Goal: Task Accomplishment & Management: Use online tool/utility

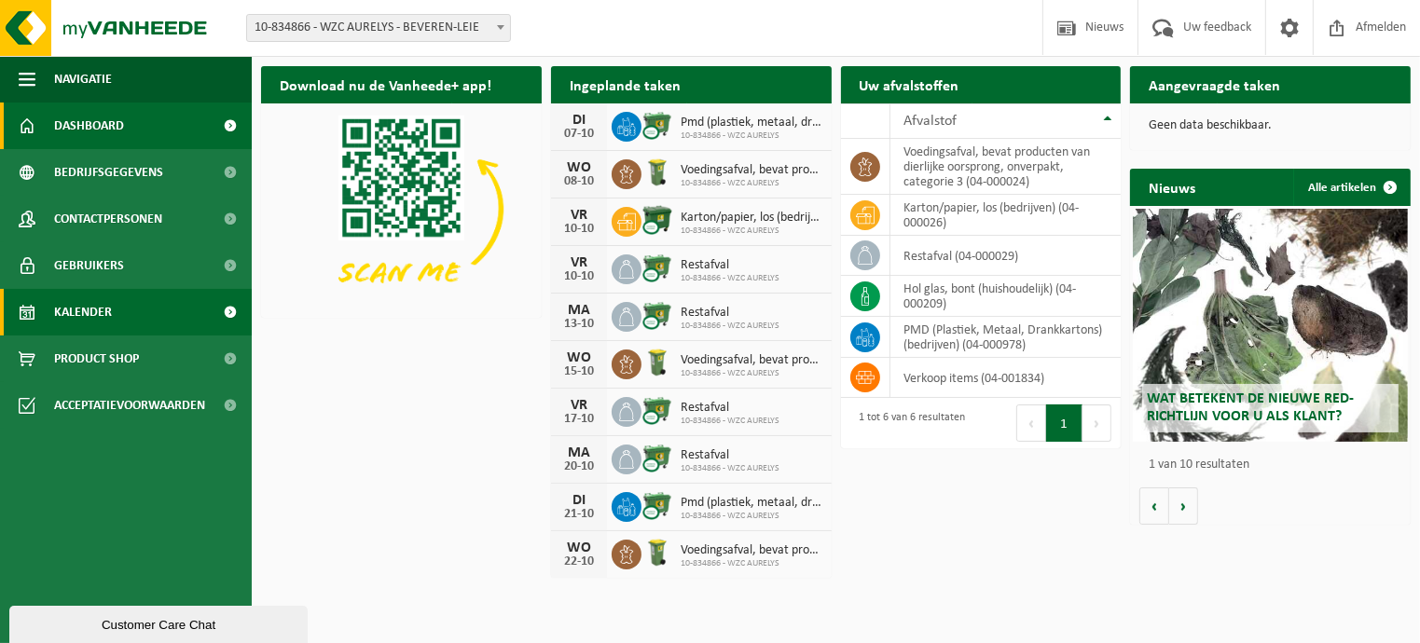
click at [101, 316] on span "Kalender" at bounding box center [83, 312] width 58 height 47
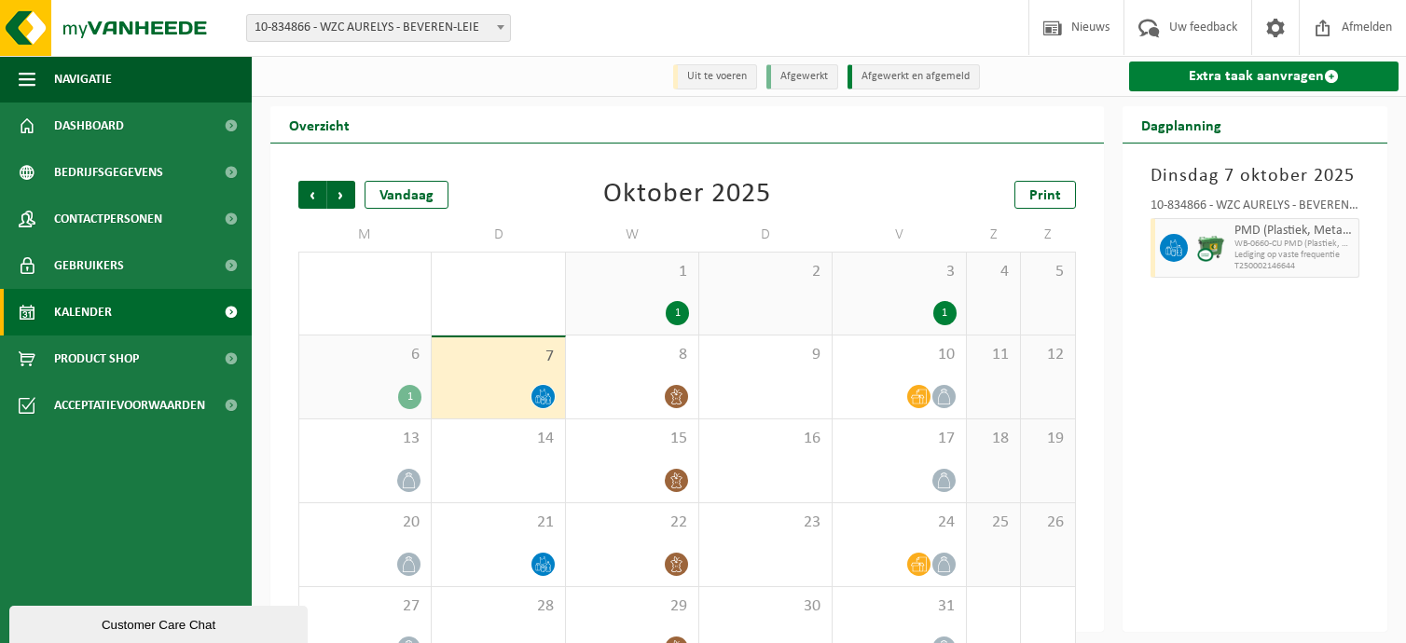
click at [1279, 76] on link "Extra taak aanvragen" at bounding box center [1264, 77] width 270 height 30
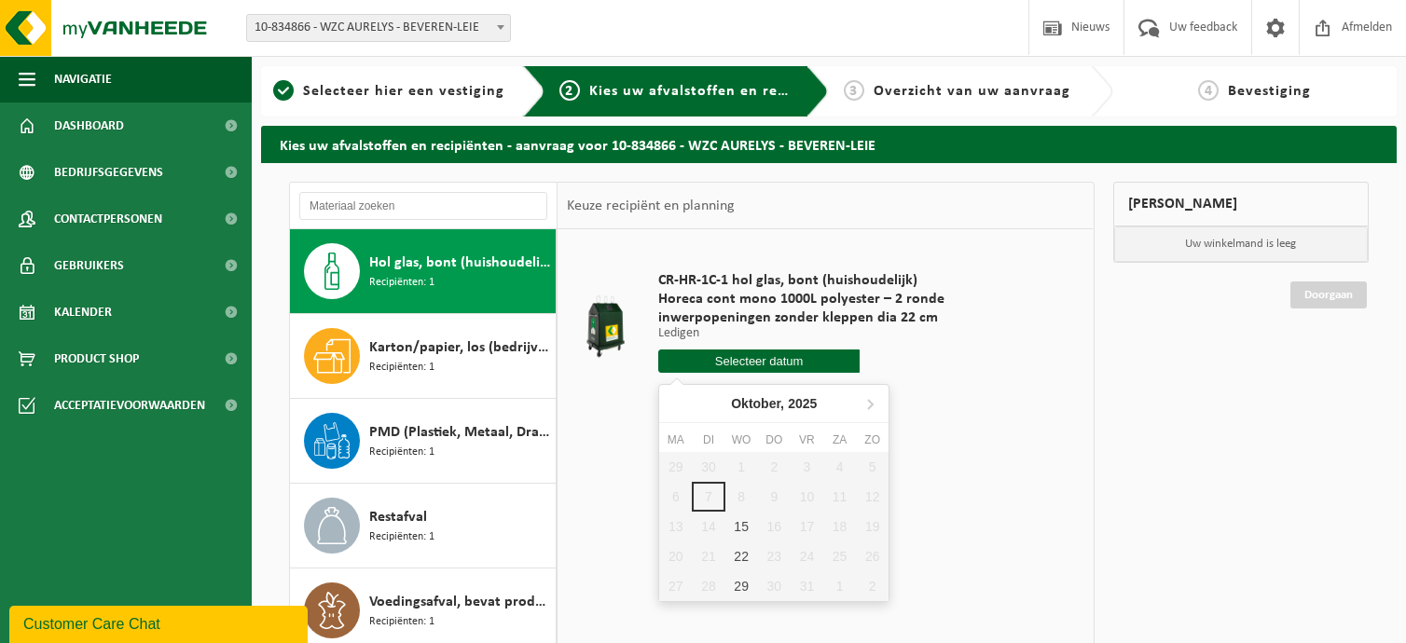
click at [817, 352] on input "text" at bounding box center [758, 361] width 201 height 23
click at [740, 526] on div "15" at bounding box center [741, 527] width 33 height 30
type input "Van 2025-10-15"
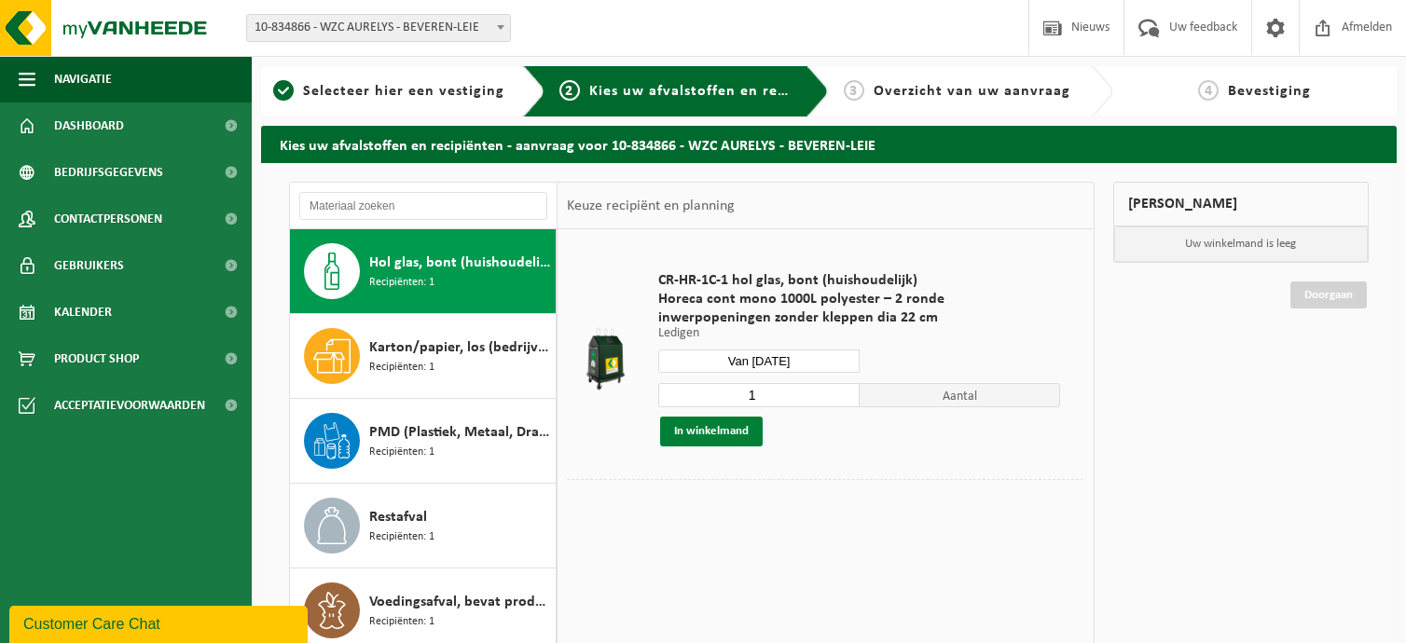
click at [721, 435] on button "In winkelmand" at bounding box center [711, 432] width 103 height 30
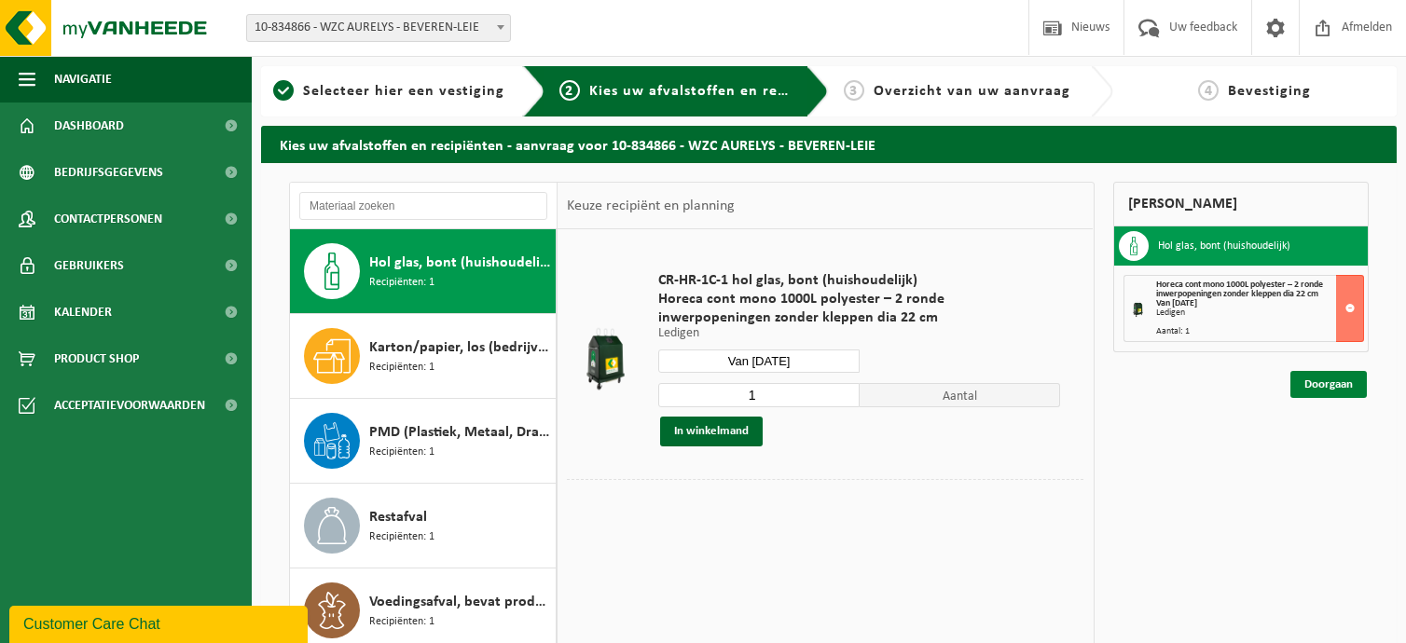
click at [1329, 377] on link "Doorgaan" at bounding box center [1328, 384] width 76 height 27
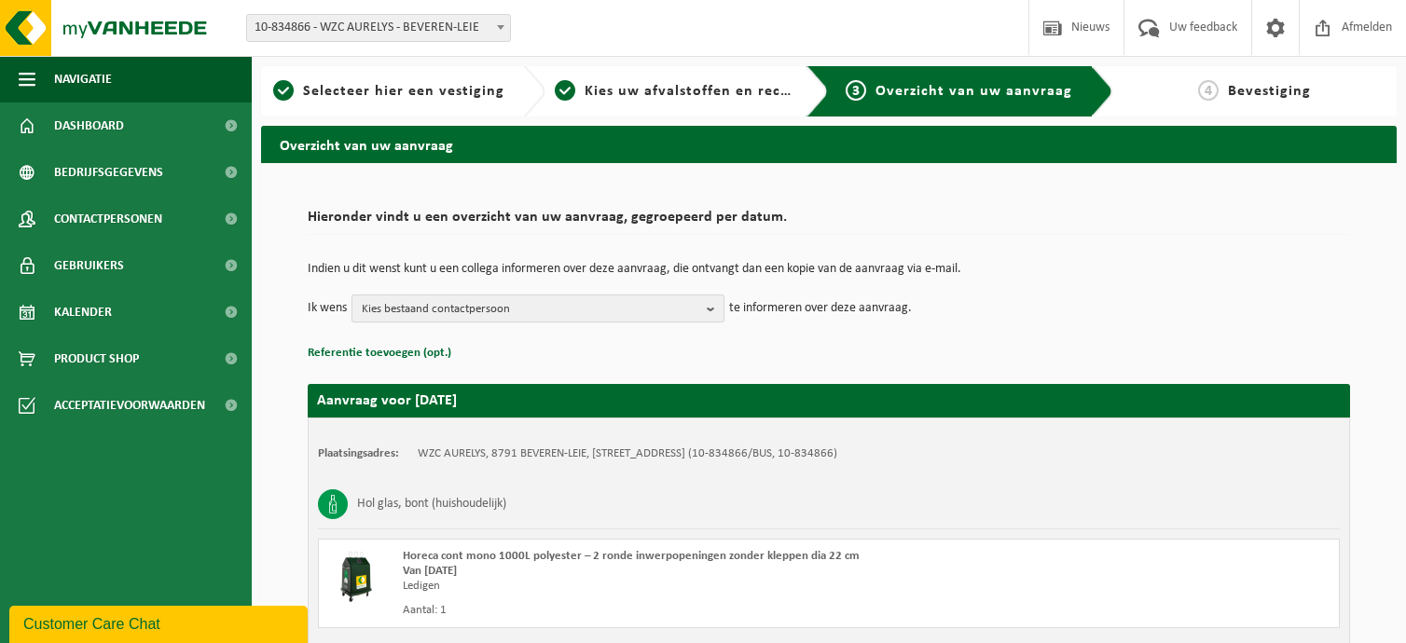
click at [712, 310] on b "button" at bounding box center [715, 309] width 17 height 26
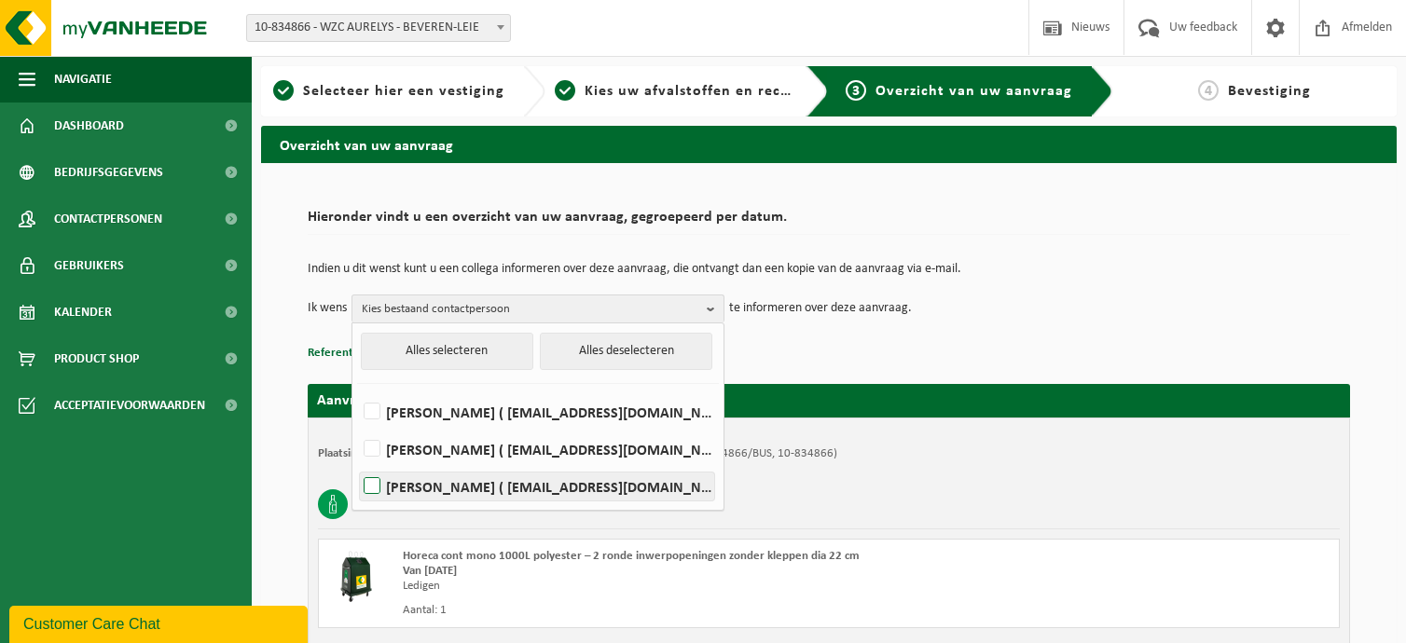
click at [372, 479] on label "Joke Vandenabeele ( joke.vandenabeele@h-hart.be )" at bounding box center [537, 487] width 354 height 28
click at [357, 463] on input "Joke Vandenabeele ( joke.vandenabeele@h-hart.be )" at bounding box center [356, 462] width 1 height 1
checkbox input "true"
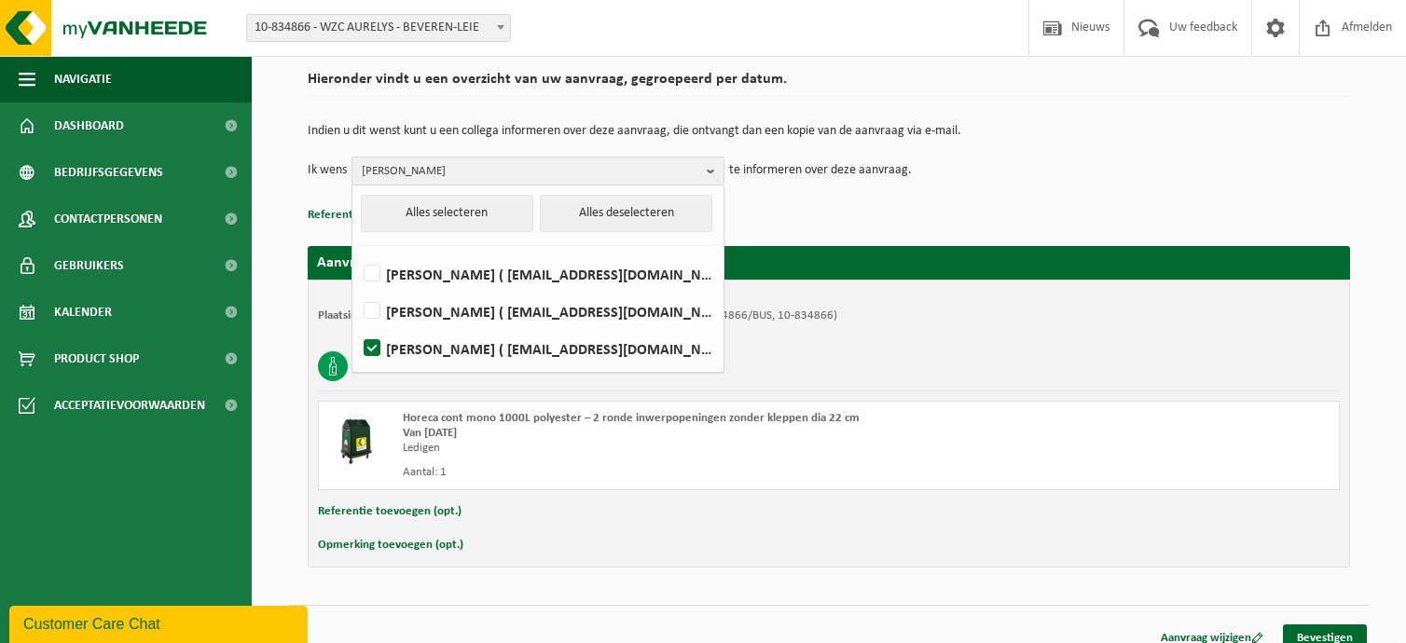
scroll to position [156, 0]
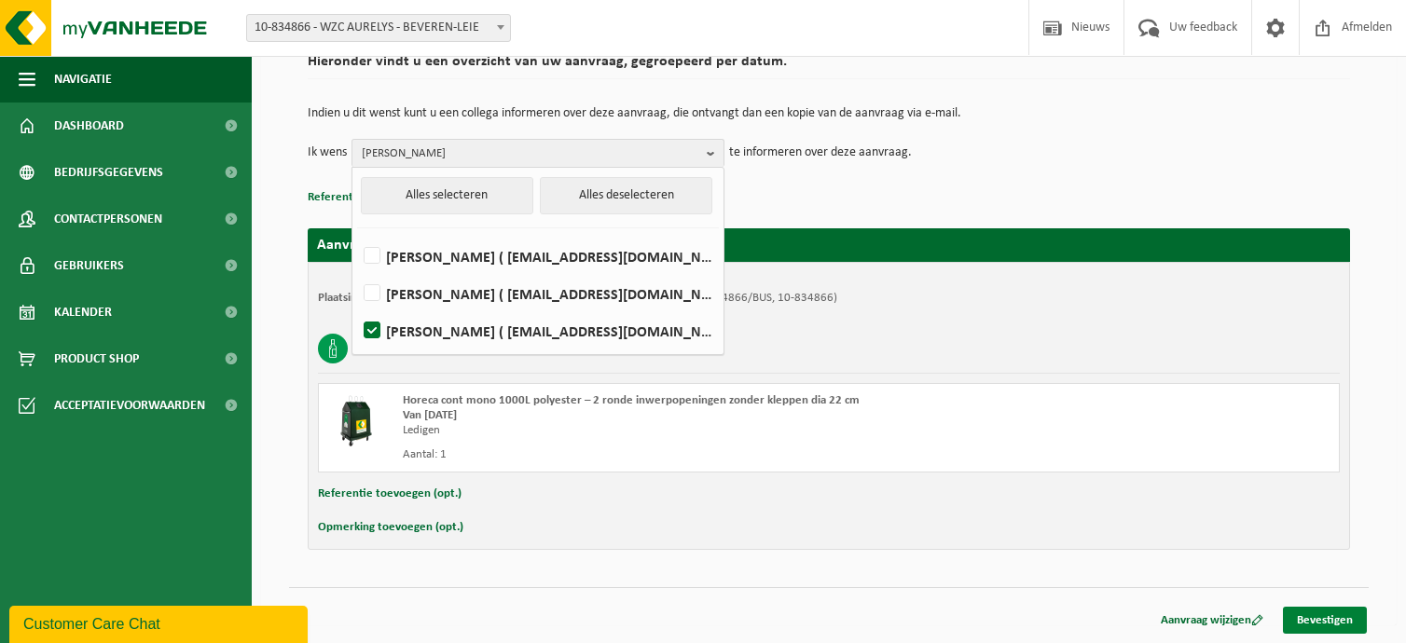
click at [1333, 618] on link "Bevestigen" at bounding box center [1325, 620] width 84 height 27
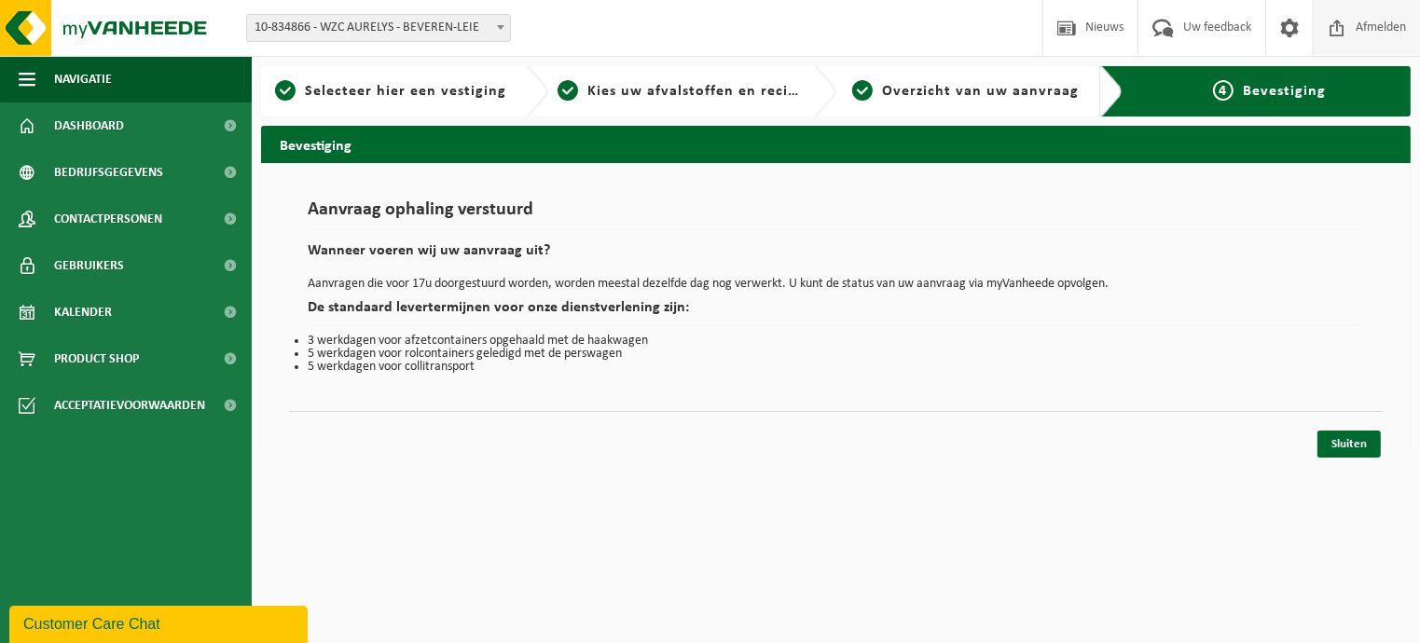
click at [1358, 25] on span "Afmelden" at bounding box center [1381, 27] width 60 height 55
